Goal: Communication & Community: Connect with others

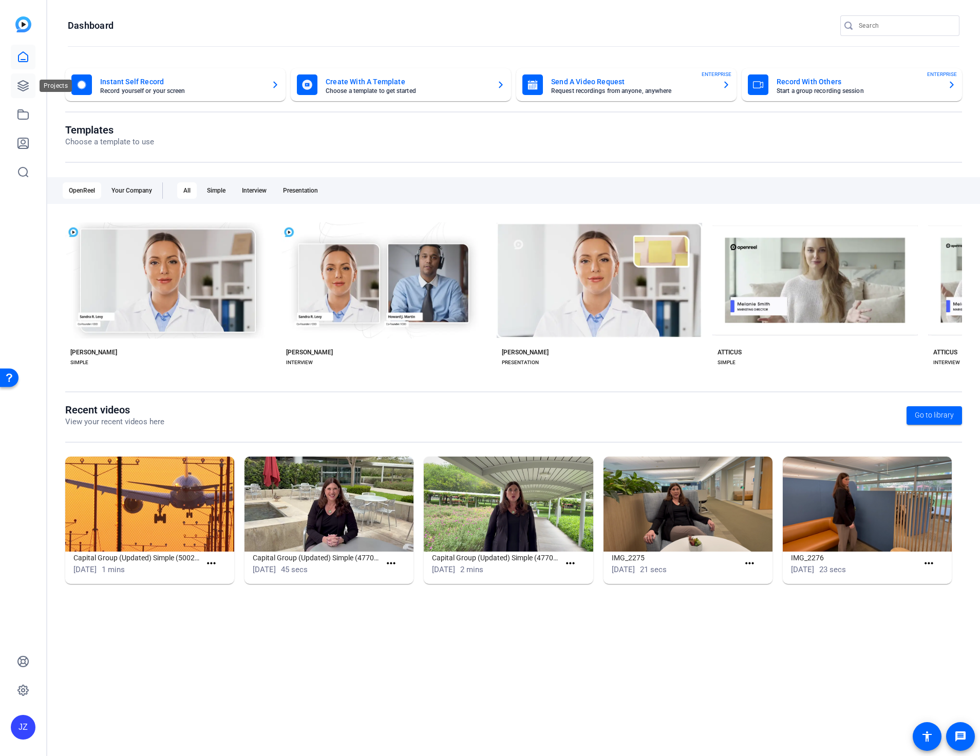
drag, startPoint x: 24, startPoint y: 87, endPoint x: 29, endPoint y: 93, distance: 8.4
click at [24, 87] on icon at bounding box center [23, 86] width 12 height 12
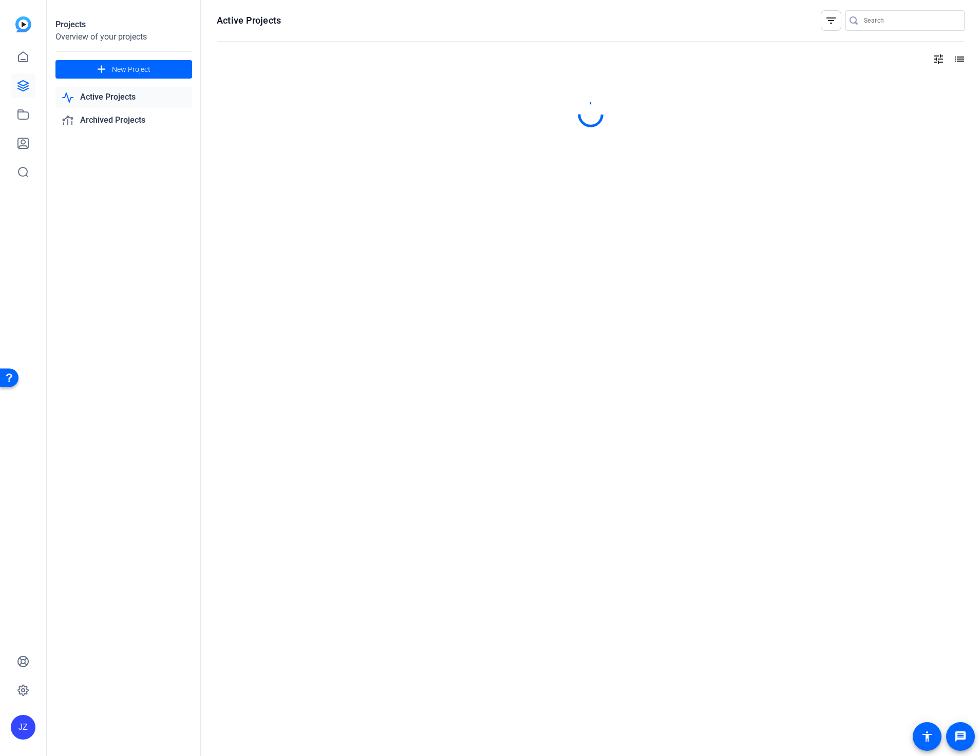
drag, startPoint x: 107, startPoint y: 96, endPoint x: 254, endPoint y: 124, distance: 150.1
click at [107, 96] on link "Active Projects" at bounding box center [123, 97] width 137 height 21
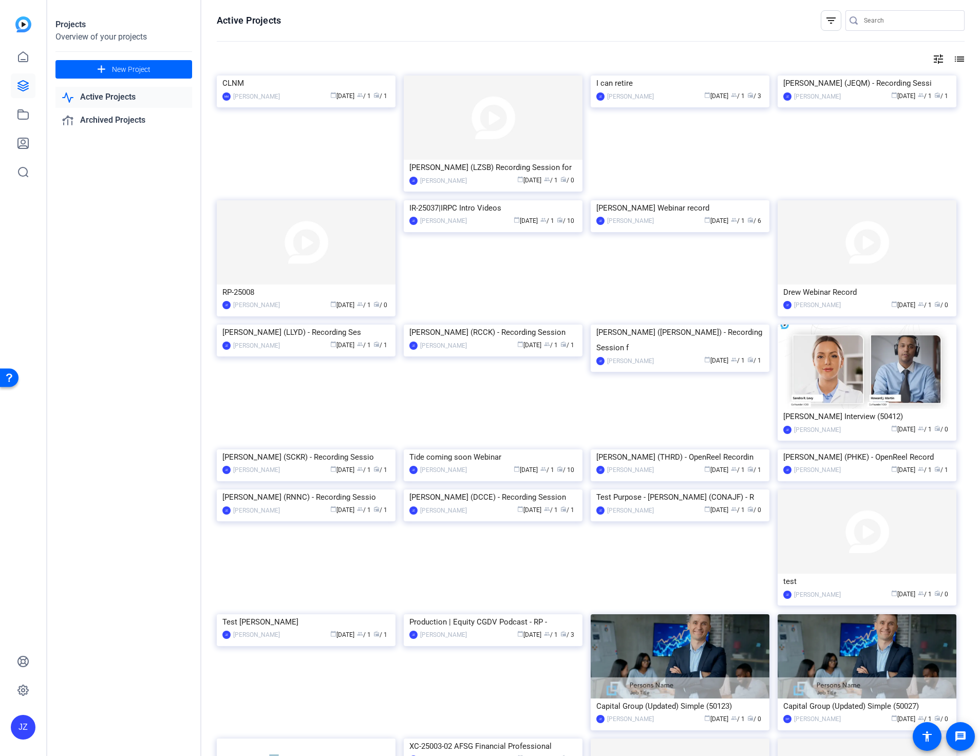
click at [504, 129] on img at bounding box center [493, 118] width 179 height 84
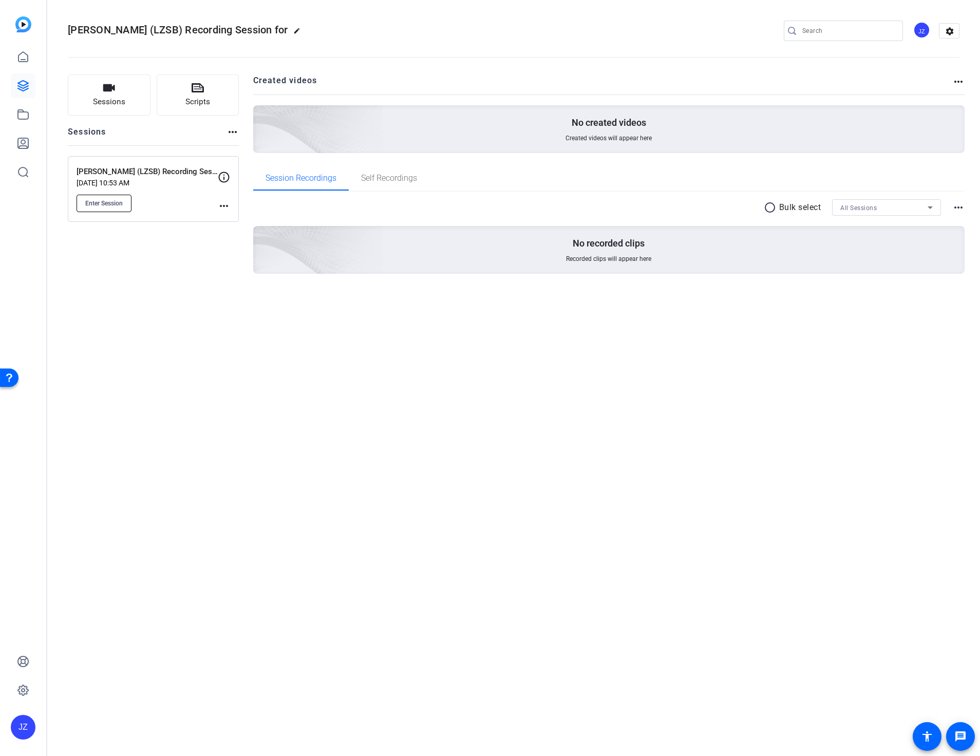
click at [121, 203] on span "Enter Session" at bounding box center [103, 203] width 37 height 8
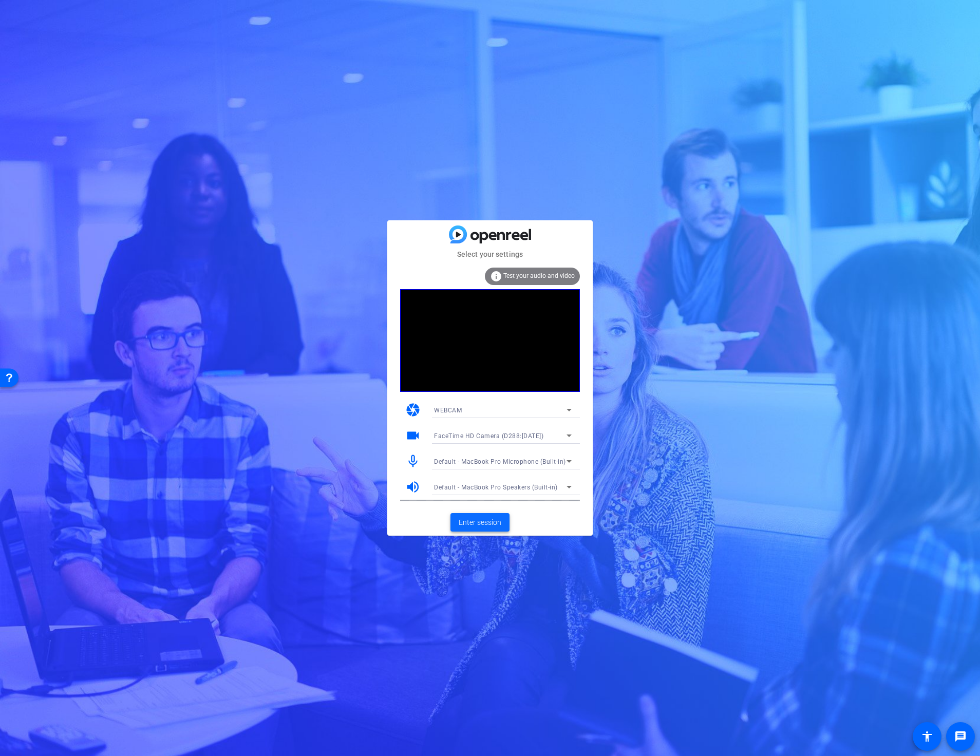
click at [485, 522] on span "Enter session" at bounding box center [480, 522] width 43 height 11
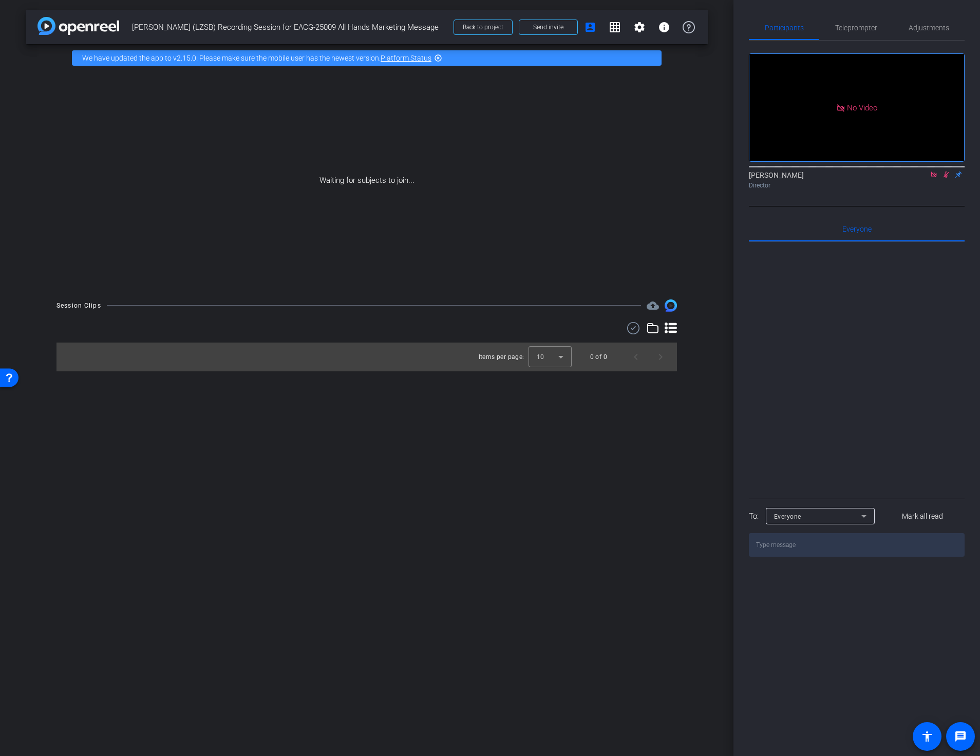
click at [934, 178] on icon at bounding box center [934, 174] width 8 height 7
click at [932, 178] on icon at bounding box center [934, 175] width 6 height 7
click at [933, 178] on icon at bounding box center [934, 175] width 4 height 7
click at [934, 178] on icon at bounding box center [934, 175] width 6 height 7
click at [878, 241] on div "Everyone 0" at bounding box center [857, 229] width 216 height 25
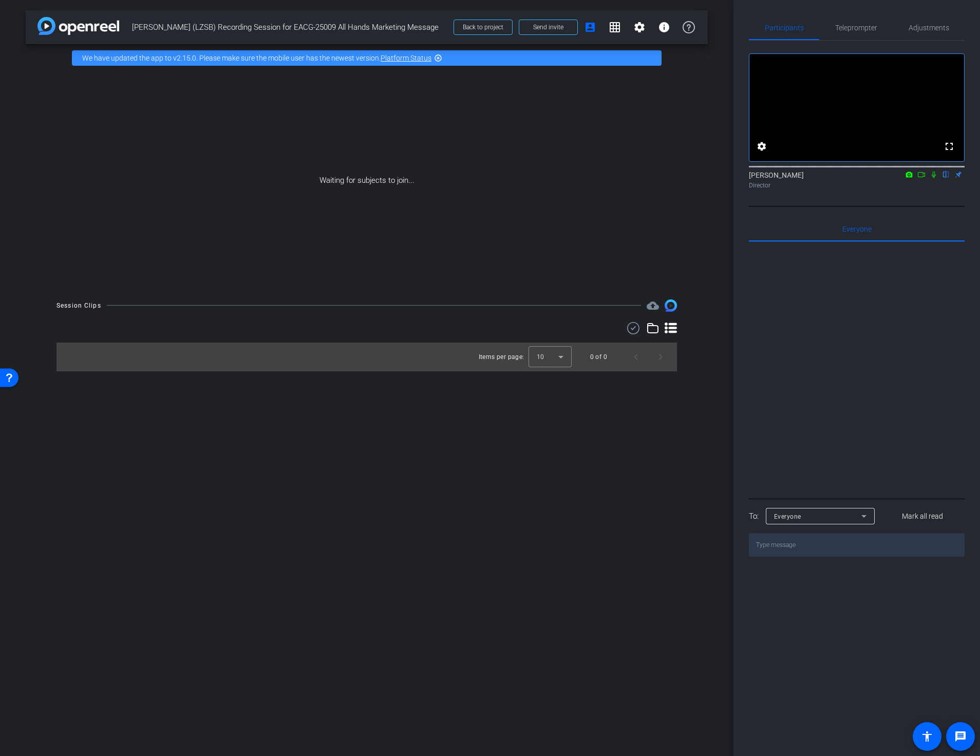
click at [860, 344] on div at bounding box center [857, 369] width 216 height 254
click at [866, 233] on span "Everyone 0" at bounding box center [856, 228] width 29 height 7
click at [595, 29] on mat-icon "account_box" at bounding box center [590, 27] width 12 height 12
click at [566, 28] on span at bounding box center [548, 27] width 58 height 25
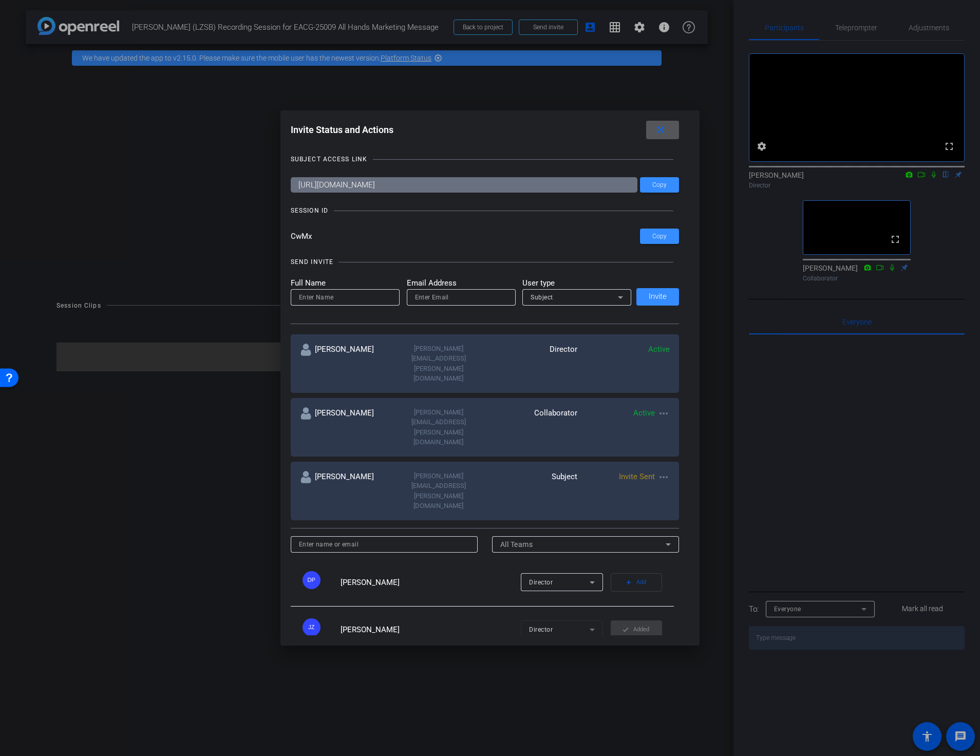
drag, startPoint x: 669, startPoint y: 129, endPoint x: 677, endPoint y: 184, distance: 55.6
click at [667, 129] on mat-icon "close" at bounding box center [660, 130] width 13 height 13
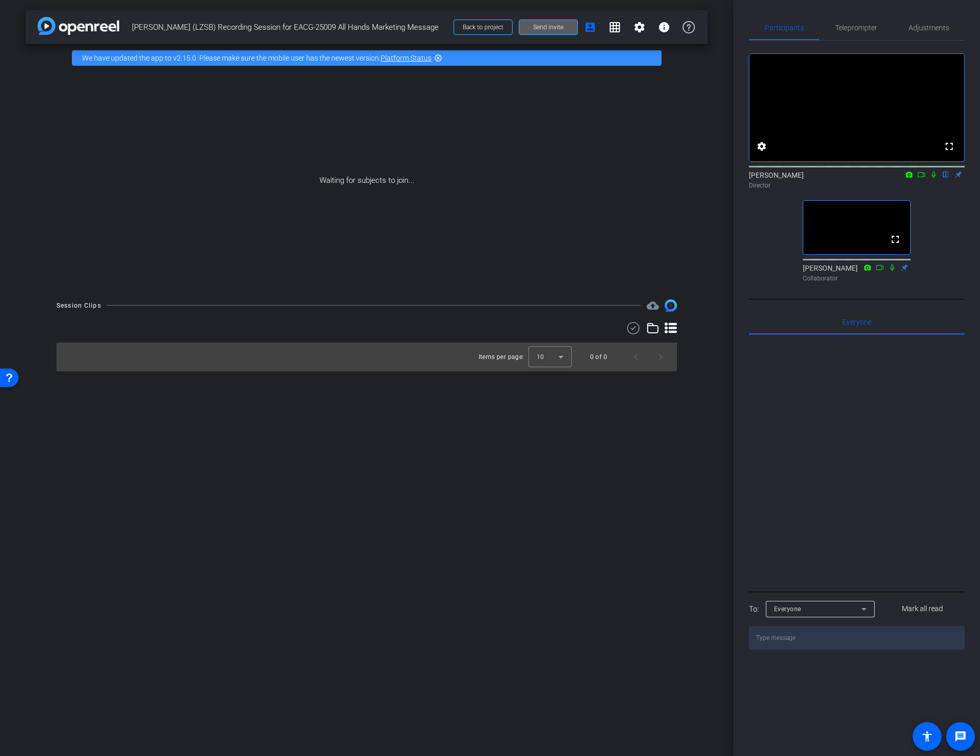
click at [933, 178] on icon at bounding box center [934, 174] width 8 height 7
drag, startPoint x: 920, startPoint y: 191, endPoint x: 930, endPoint y: 206, distance: 18.9
click at [920, 177] on icon at bounding box center [921, 174] width 7 height 5
click at [947, 178] on icon at bounding box center [946, 174] width 8 height 7
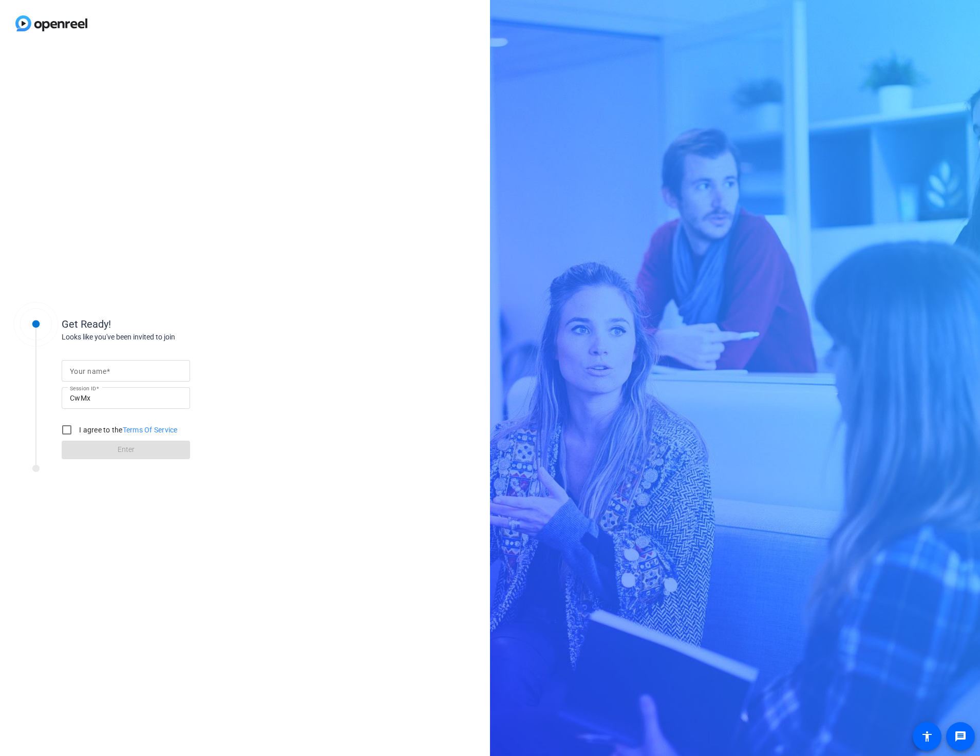
click at [121, 373] on input "Your name" at bounding box center [126, 371] width 112 height 12
type input "[PERSON_NAME]"
click at [69, 430] on input "I agree to the Terms Of Service" at bounding box center [67, 430] width 21 height 21
checkbox input "true"
click at [118, 454] on span "Enter" at bounding box center [126, 449] width 17 height 11
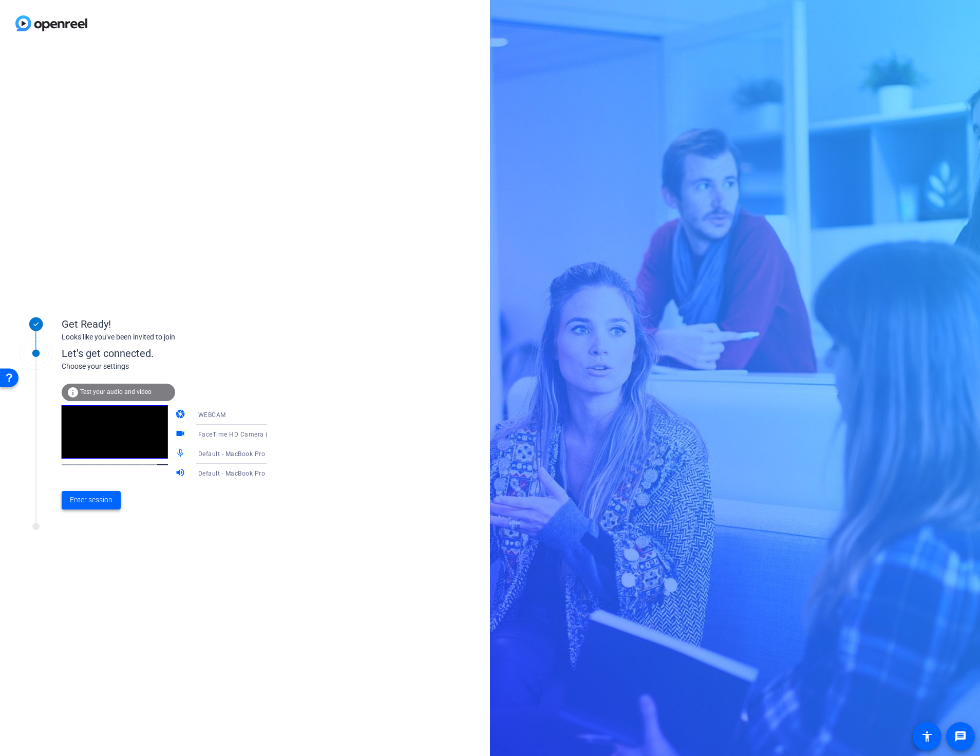
click at [101, 500] on span "Enter session" at bounding box center [91, 500] width 43 height 11
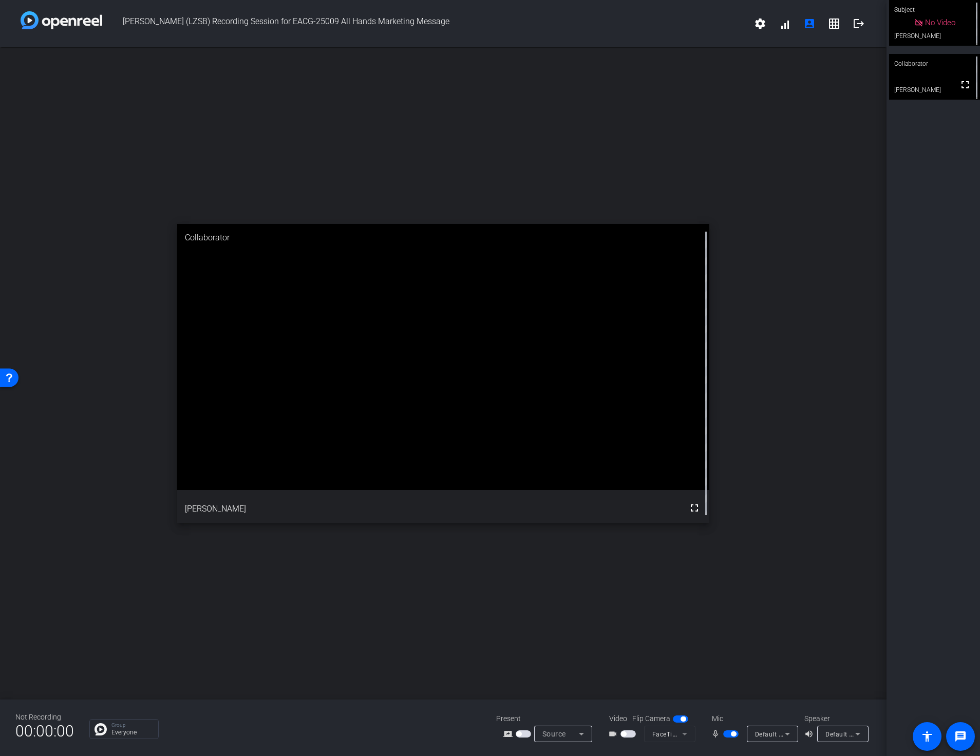
click at [523, 735] on span "button" at bounding box center [523, 733] width 15 height 7
click at [810, 25] on mat-icon "account_box" at bounding box center [809, 23] width 12 height 12
click at [921, 27] on video at bounding box center [934, 23] width 91 height 46
click at [921, 27] on video at bounding box center [935, 23] width 90 height 45
click at [935, 26] on video at bounding box center [934, 23] width 91 height 46
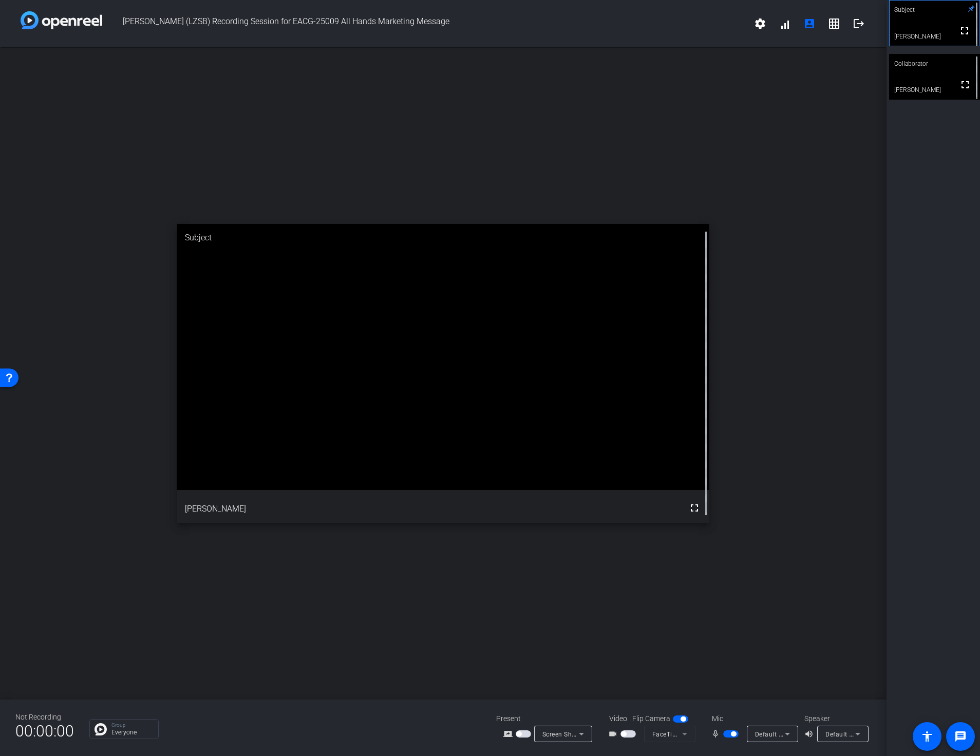
click at [626, 734] on span "button" at bounding box center [623, 733] width 5 height 5
click at [630, 735] on span "button" at bounding box center [630, 733] width 5 height 5
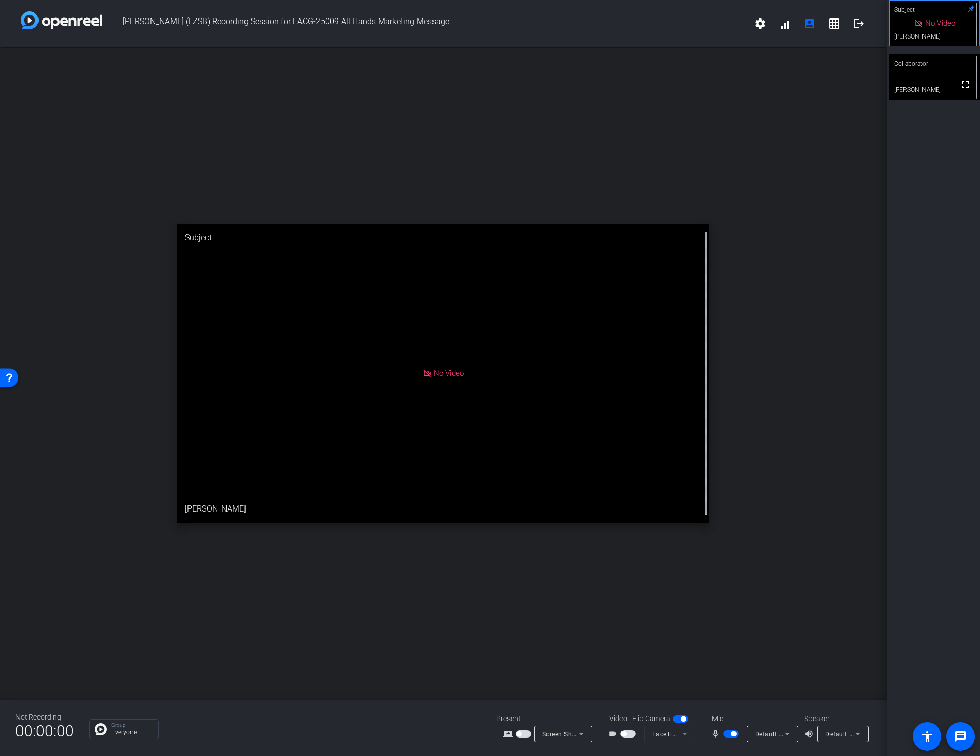
click at [736, 735] on span "button" at bounding box center [730, 733] width 15 height 7
click at [724, 733] on span "button" at bounding box center [726, 733] width 5 height 5
click at [625, 737] on span "button" at bounding box center [628, 733] width 15 height 7
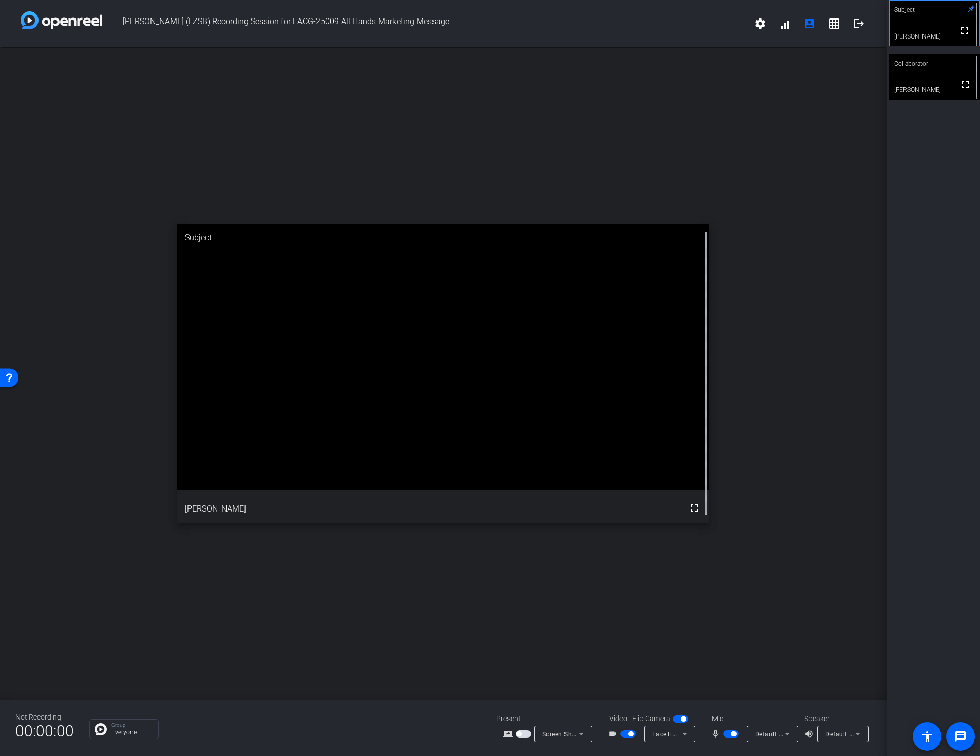
click at [580, 738] on icon at bounding box center [581, 734] width 12 height 12
drag, startPoint x: 448, startPoint y: 740, endPoint x: 522, endPoint y: 747, distance: 74.8
click at [448, 741] on div at bounding box center [490, 378] width 980 height 756
drag, startPoint x: 733, startPoint y: 736, endPoint x: 653, endPoint y: 750, distance: 81.4
click at [732, 736] on span "button" at bounding box center [733, 733] width 5 height 5
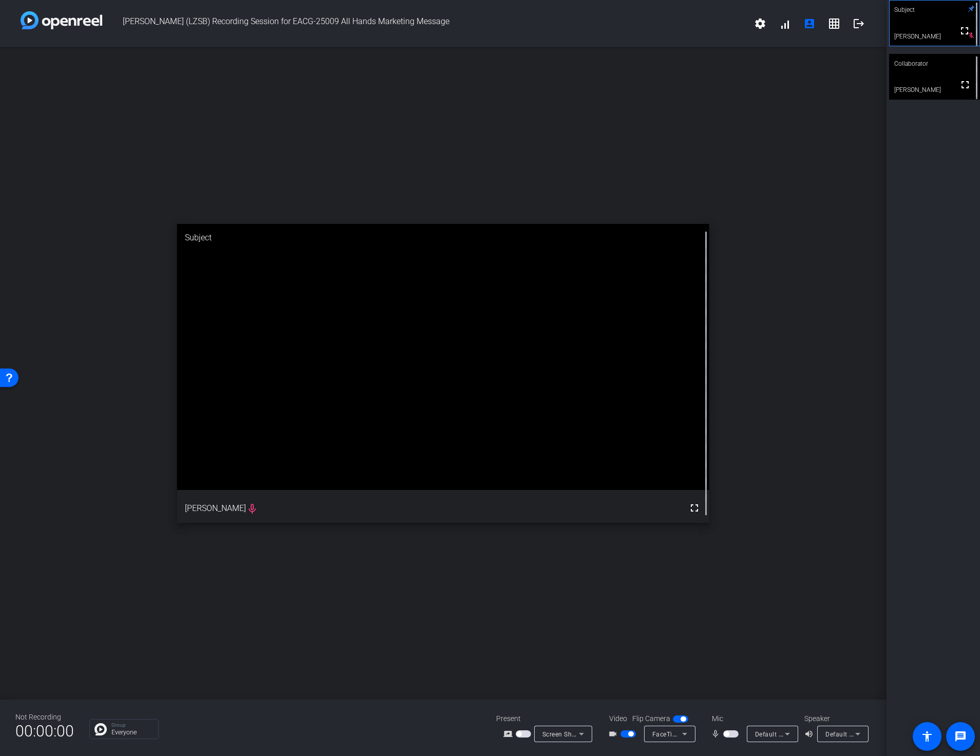
click at [631, 734] on span "button" at bounding box center [630, 733] width 5 height 5
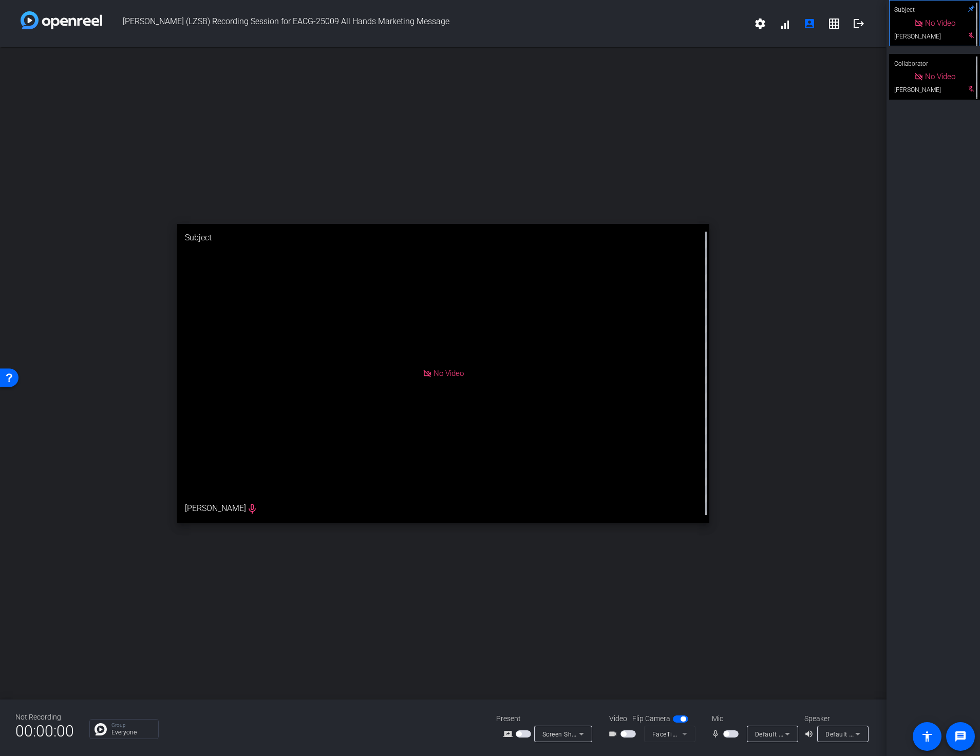
click at [623, 736] on button "button" at bounding box center [628, 733] width 15 height 7
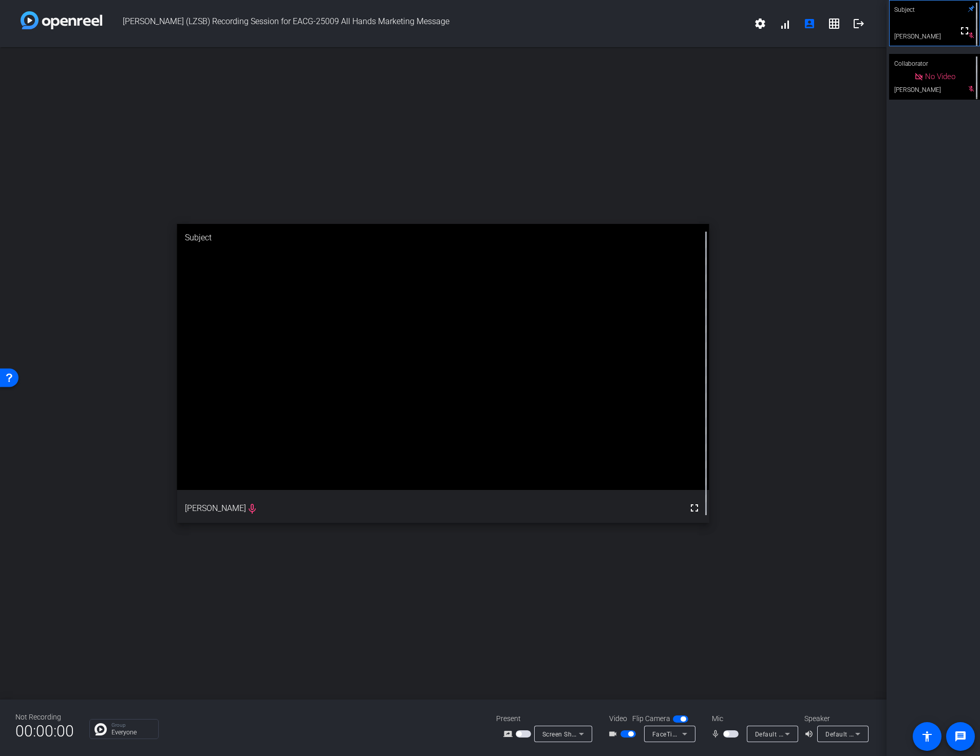
click at [732, 735] on span "button" at bounding box center [730, 733] width 15 height 7
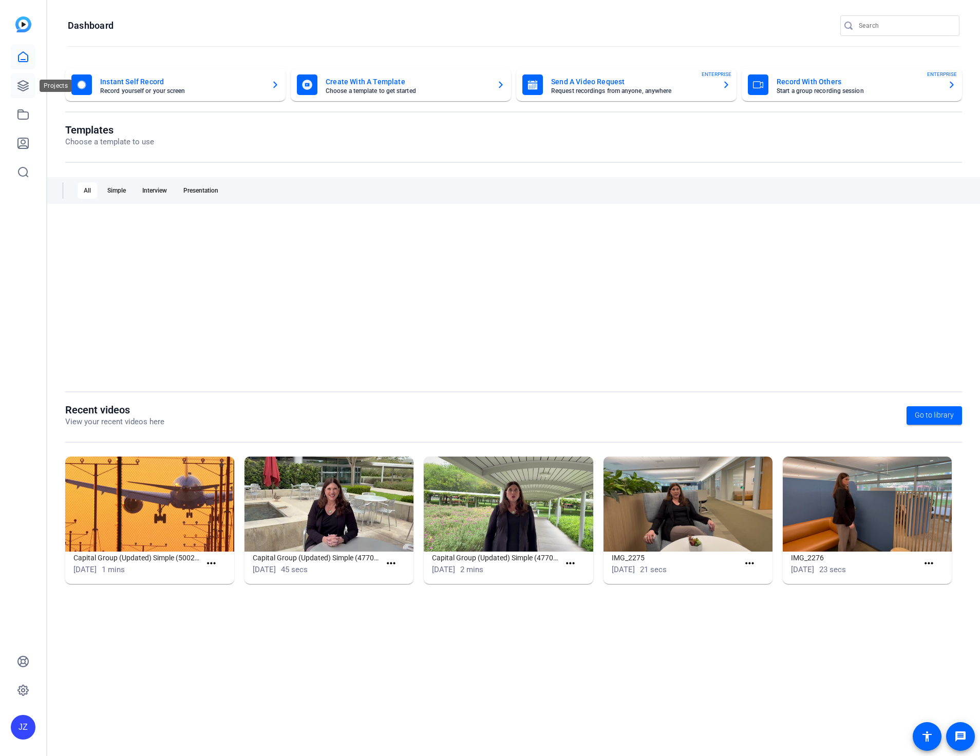
click at [20, 80] on icon at bounding box center [23, 86] width 12 height 12
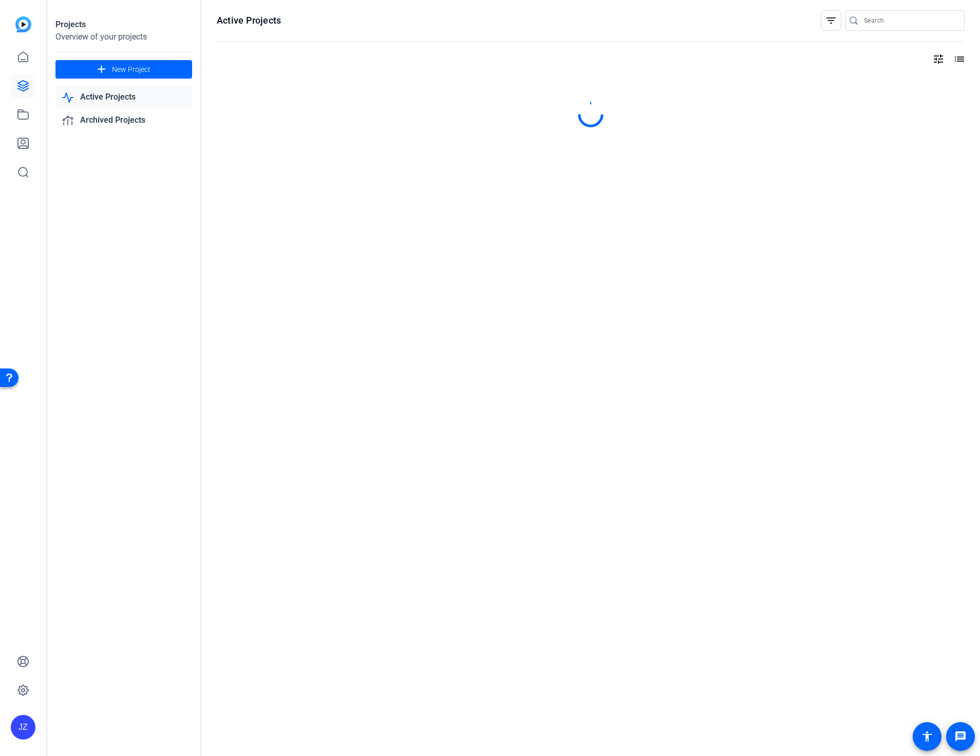
click at [108, 90] on link "Active Projects" at bounding box center [123, 97] width 137 height 21
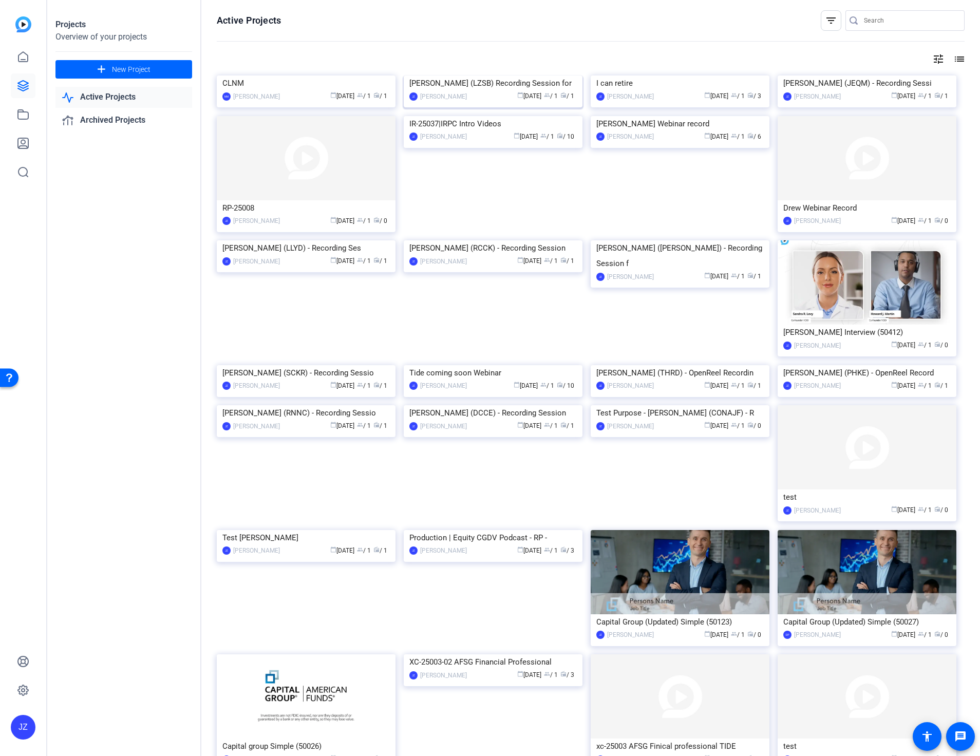
click at [485, 76] on img at bounding box center [493, 76] width 179 height 0
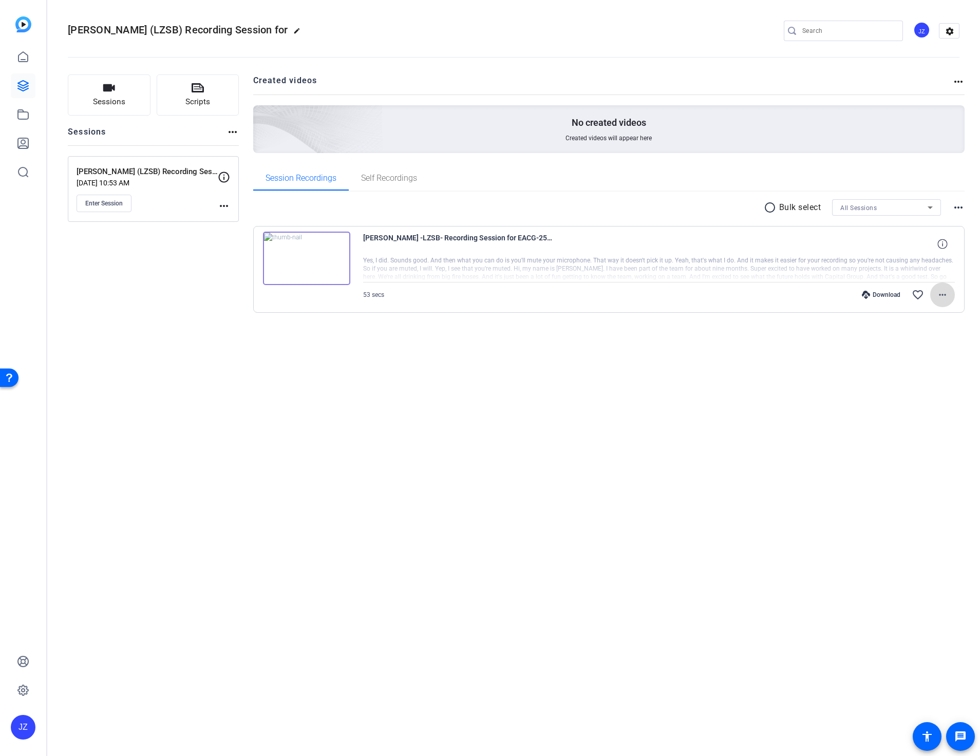
click at [938, 296] on mat-icon "more_horiz" at bounding box center [942, 295] width 12 height 12
click at [909, 420] on span "Delete clip" at bounding box center [916, 419] width 62 height 12
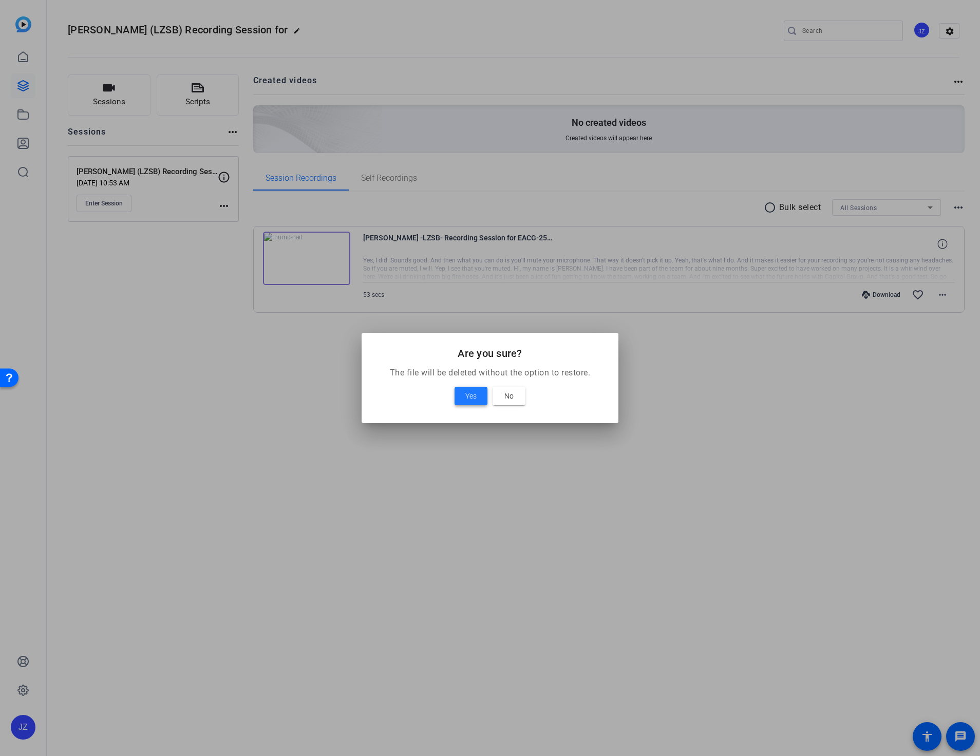
click at [477, 399] on span at bounding box center [471, 396] width 33 height 25
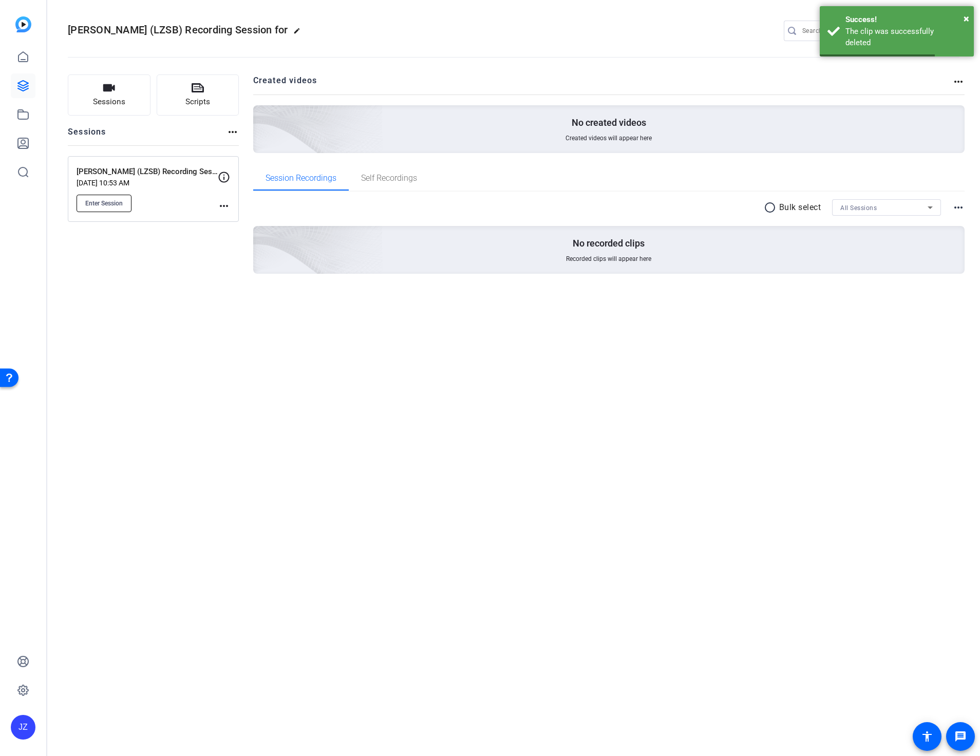
click at [85, 204] on span "Enter Session" at bounding box center [103, 203] width 37 height 8
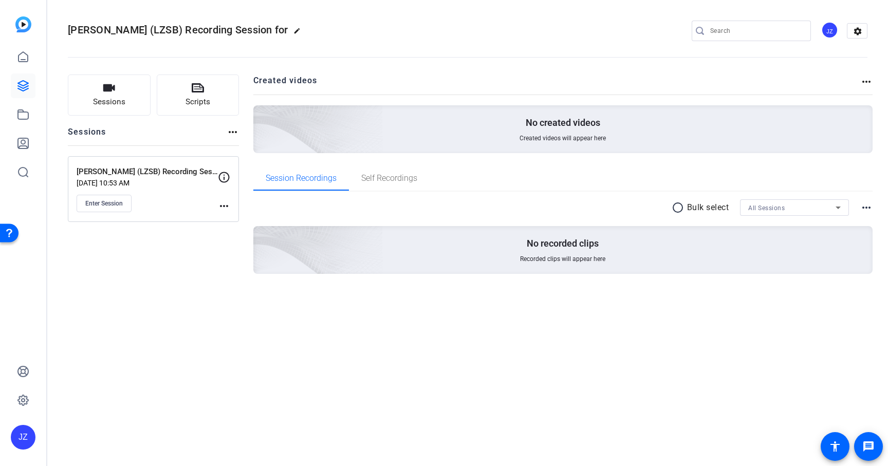
click at [519, 333] on div "Liz Bennett (LZSB) Recording Session for edit JZ settings Sessions Scripts Sess…" at bounding box center [467, 233] width 840 height 466
click at [177, 197] on div "Enter Session" at bounding box center [147, 203] width 141 height 17
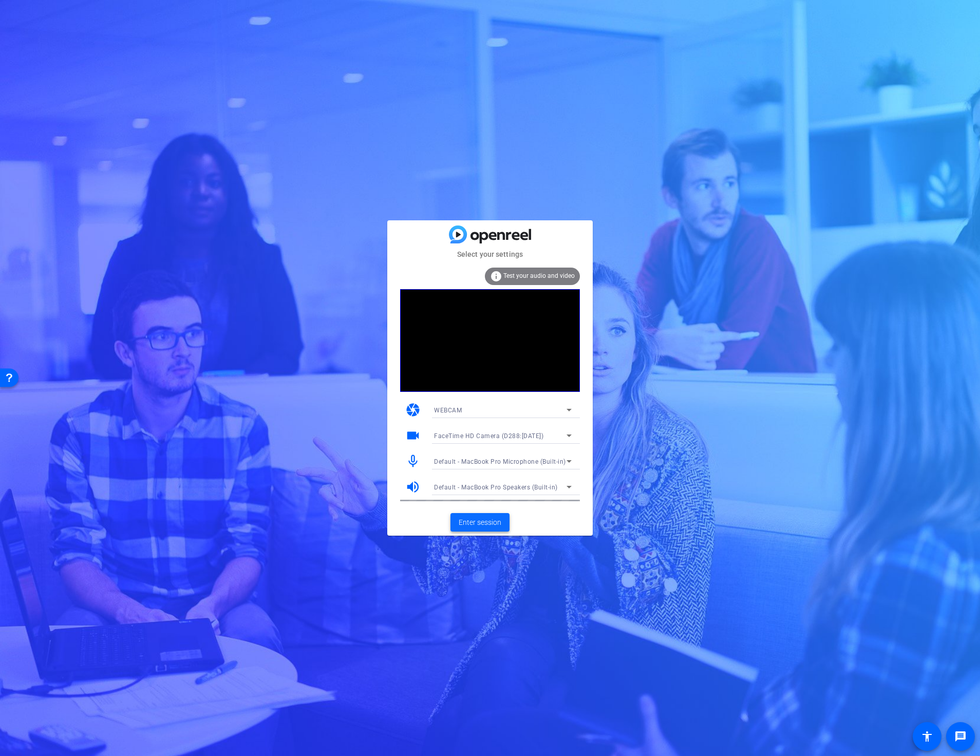
click at [486, 521] on span "Enter session" at bounding box center [480, 522] width 43 height 11
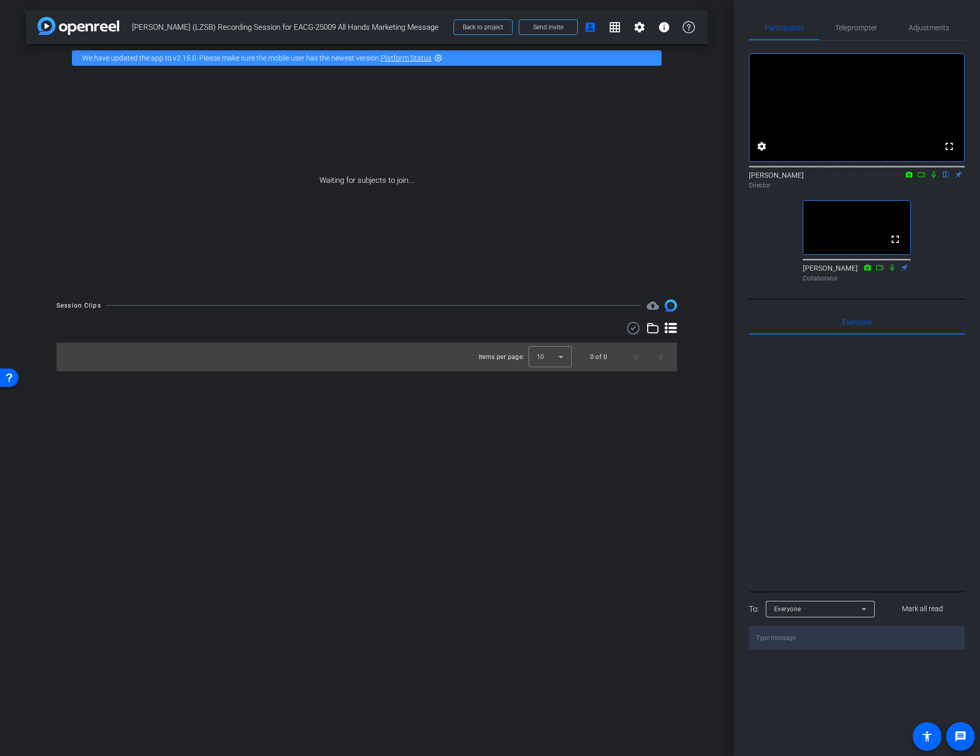
click at [271, 229] on div "Waiting for subjects to join..." at bounding box center [367, 180] width 682 height 217
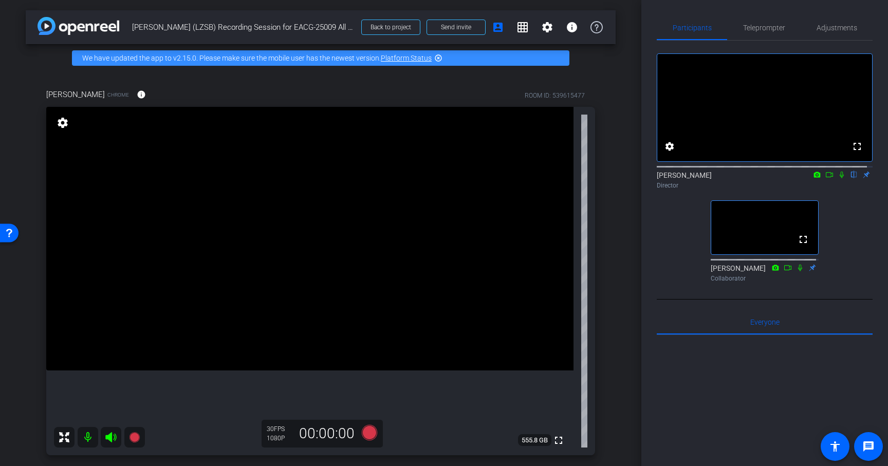
click at [837, 178] on icon at bounding box center [841, 174] width 8 height 7
click at [825, 178] on icon at bounding box center [829, 174] width 8 height 7
click at [784, 271] on icon at bounding box center [787, 267] width 8 height 7
click at [798, 271] on icon at bounding box center [800, 267] width 4 height 7
click at [797, 271] on icon at bounding box center [800, 267] width 6 height 7
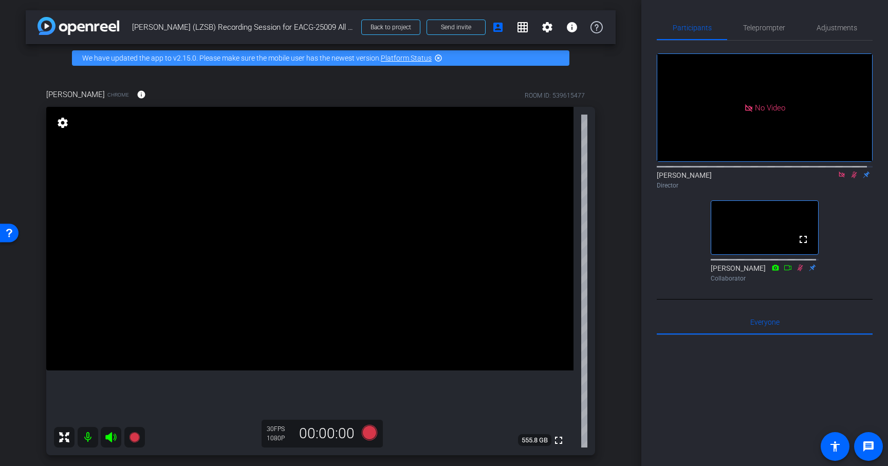
click at [797, 271] on icon at bounding box center [800, 267] width 6 height 7
click at [796, 271] on icon at bounding box center [800, 267] width 8 height 7
drag, startPoint x: 796, startPoint y: 284, endPoint x: 799, endPoint y: 276, distance: 8.5
click at [796, 271] on icon at bounding box center [800, 267] width 8 height 7
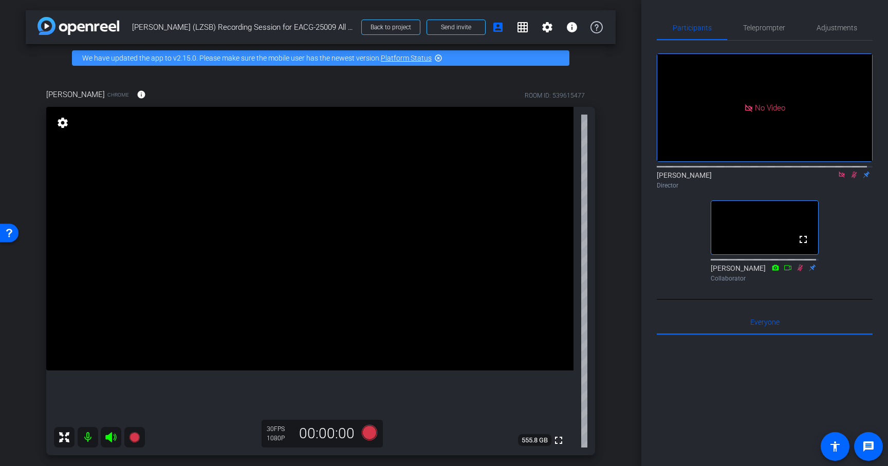
click at [796, 271] on icon at bounding box center [800, 267] width 8 height 7
click at [850, 178] on icon at bounding box center [854, 174] width 8 height 7
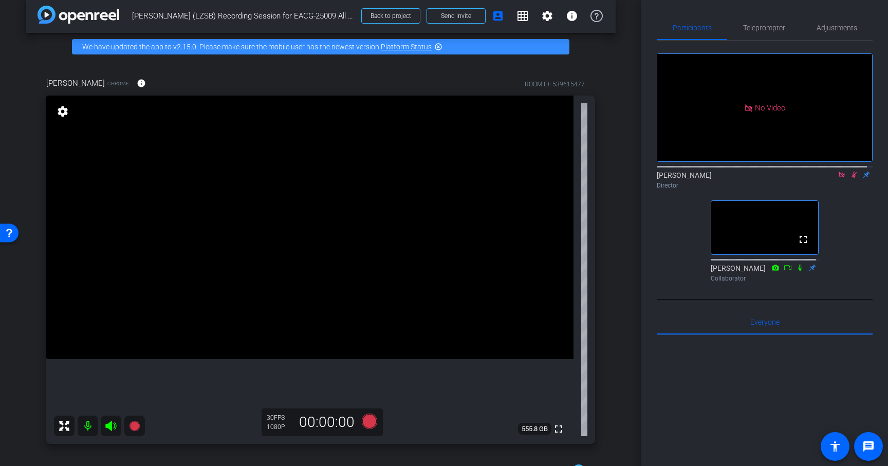
scroll to position [13, 0]
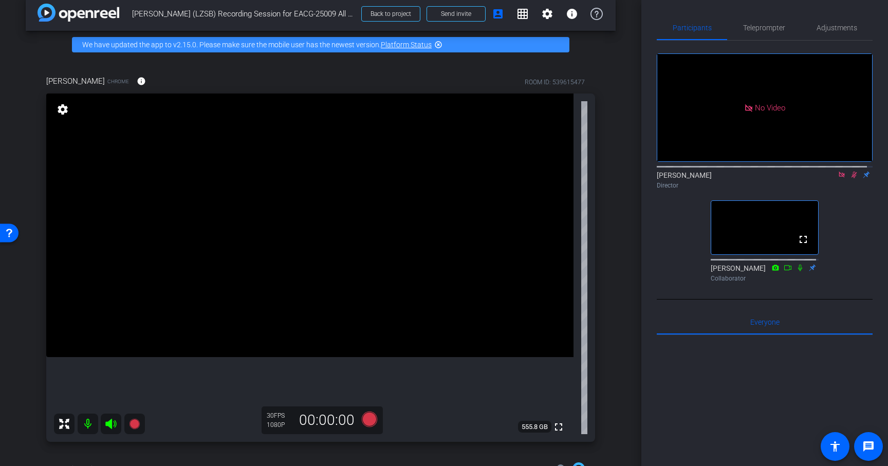
click at [851, 178] on icon at bounding box center [854, 175] width 6 height 7
click at [850, 178] on icon at bounding box center [854, 174] width 8 height 7
click at [838, 177] on icon at bounding box center [841, 175] width 6 height 6
click at [837, 178] on icon at bounding box center [841, 174] width 8 height 7
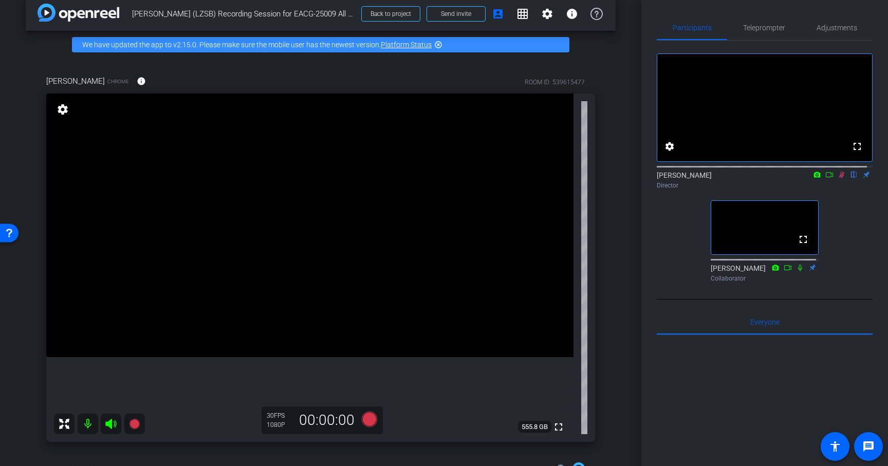
click at [839, 178] on icon at bounding box center [842, 175] width 6 height 7
click at [839, 178] on icon at bounding box center [841, 175] width 4 height 7
click at [825, 178] on icon at bounding box center [829, 174] width 8 height 7
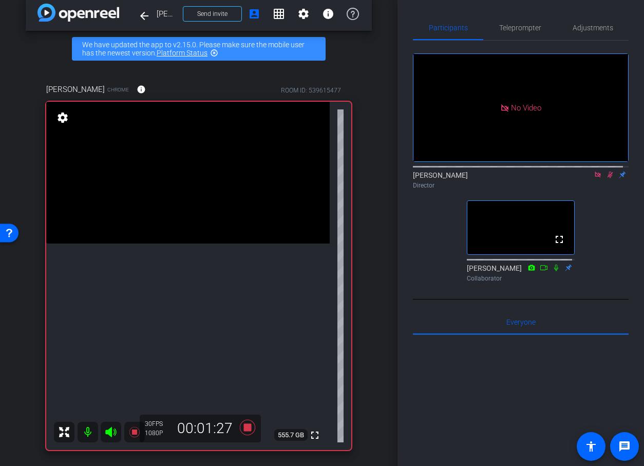
click at [606, 178] on icon at bounding box center [610, 174] width 8 height 7
click at [594, 178] on icon at bounding box center [598, 174] width 8 height 7
drag, startPoint x: 593, startPoint y: 185, endPoint x: 581, endPoint y: 189, distance: 12.8
click at [594, 178] on icon at bounding box center [598, 174] width 8 height 7
click at [582, 177] on icon at bounding box center [585, 174] width 7 height 5
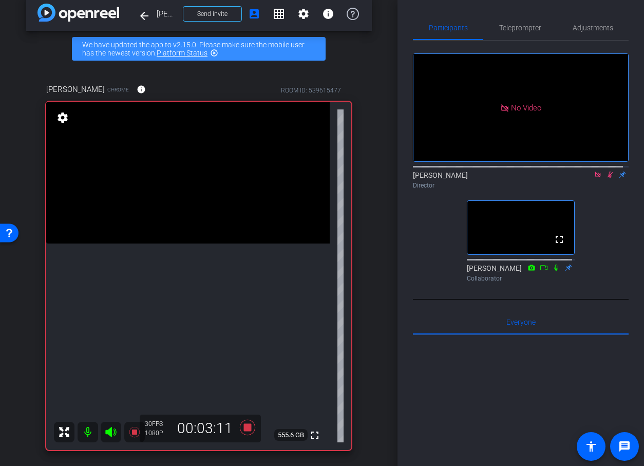
click at [594, 178] on icon at bounding box center [598, 174] width 8 height 7
click at [582, 177] on icon at bounding box center [585, 174] width 7 height 5
click at [606, 178] on icon at bounding box center [610, 174] width 8 height 7
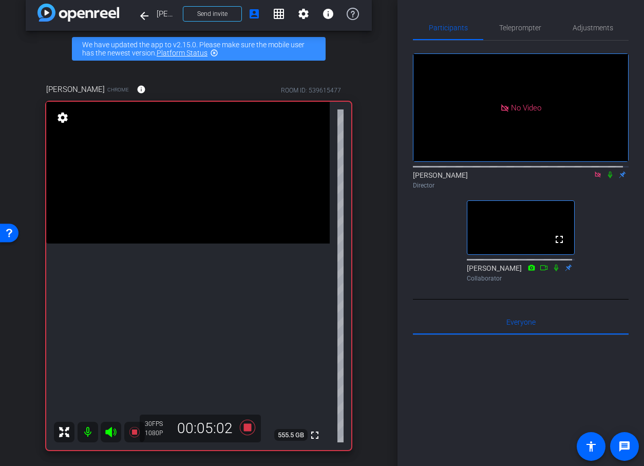
click at [594, 178] on icon at bounding box center [598, 174] width 8 height 7
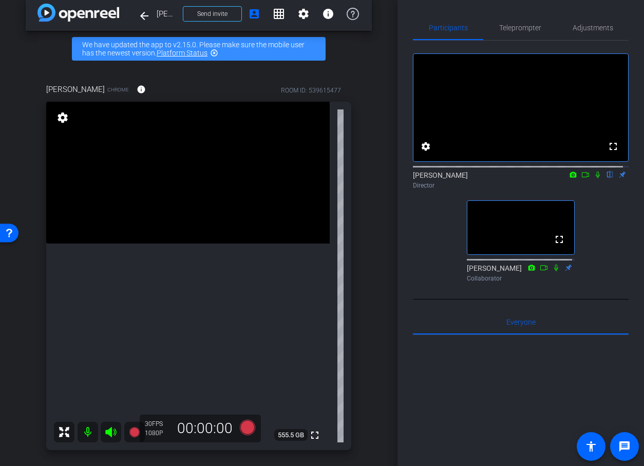
click at [582, 193] on div "[PERSON_NAME] flip Director" at bounding box center [521, 177] width 216 height 31
click at [581, 178] on icon at bounding box center [585, 174] width 8 height 7
drag, startPoint x: 605, startPoint y: 186, endPoint x: 566, endPoint y: 180, distance: 39.1
click at [608, 178] on icon at bounding box center [610, 175] width 4 height 7
